Goal: Find specific page/section: Find specific page/section

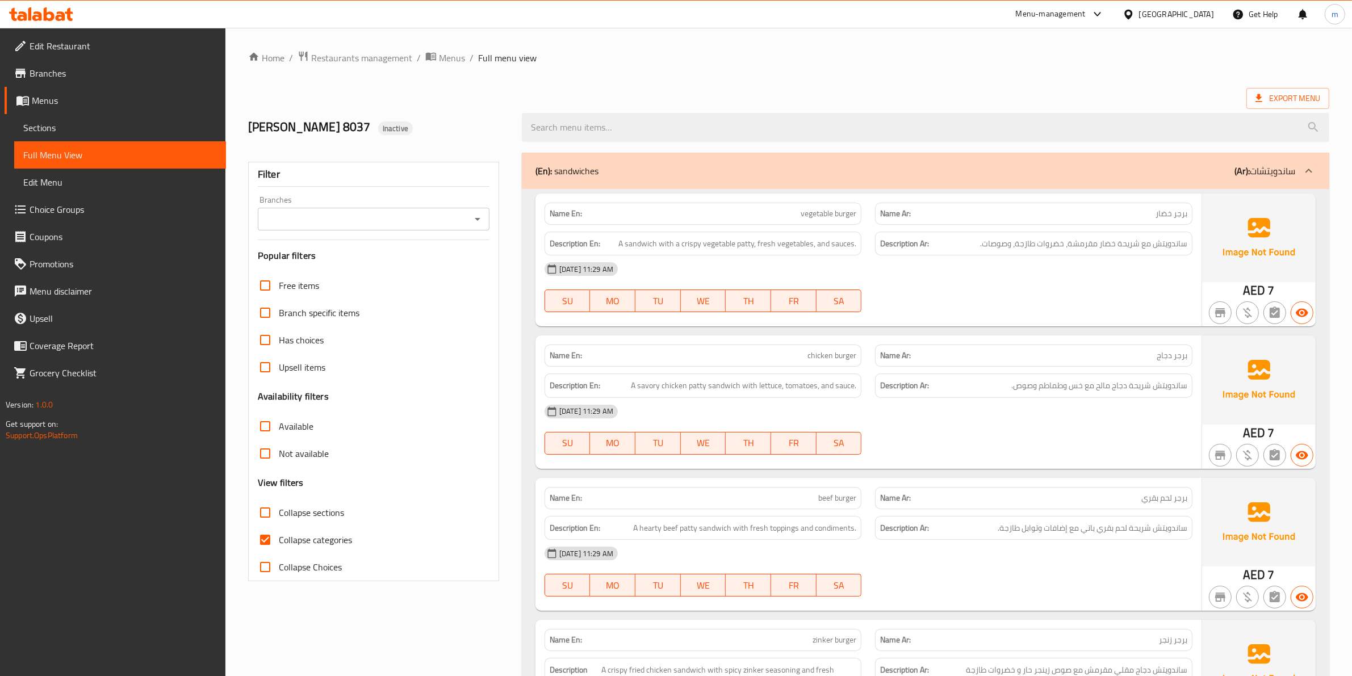
click at [67, 40] on span "Edit Restaurant" at bounding box center [123, 46] width 187 height 14
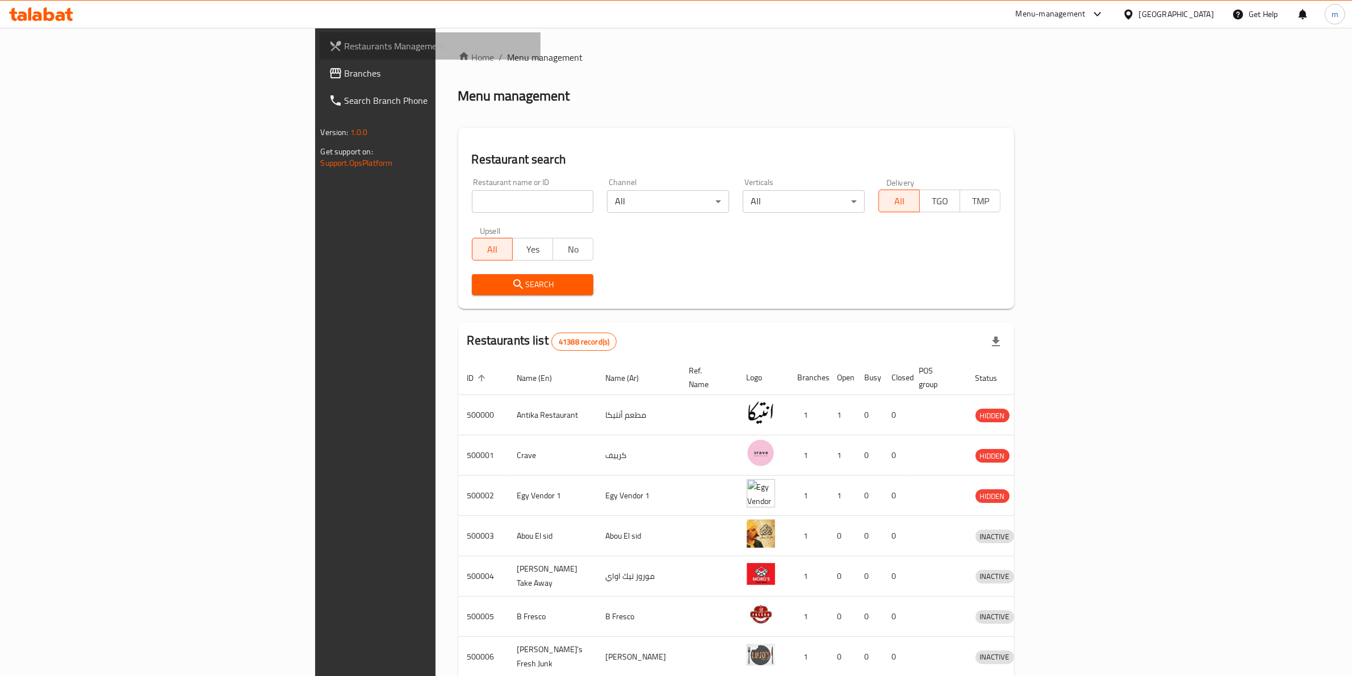
click at [345, 43] on span "Restaurants Management" at bounding box center [438, 46] width 187 height 14
